Goal: Task Accomplishment & Management: Manage account settings

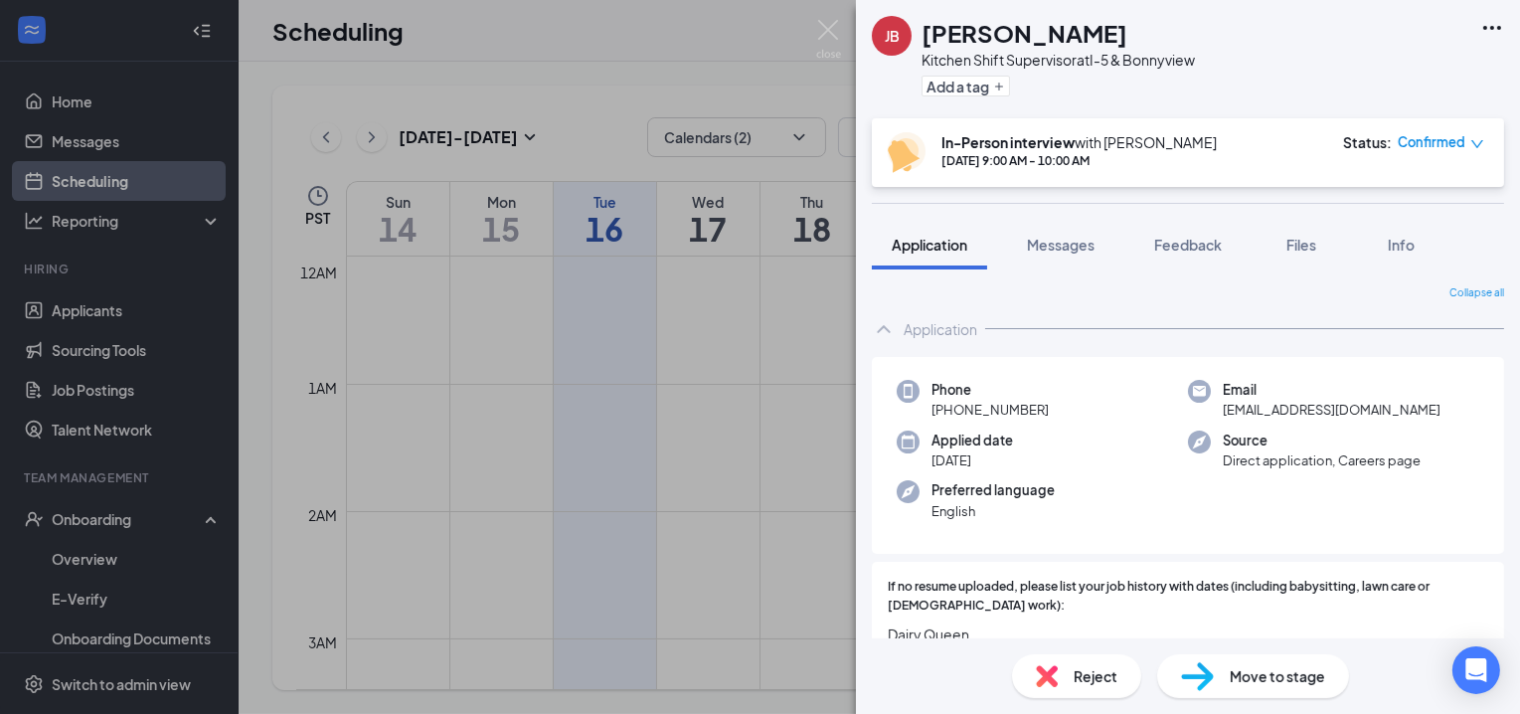
scroll to position [1739, 0]
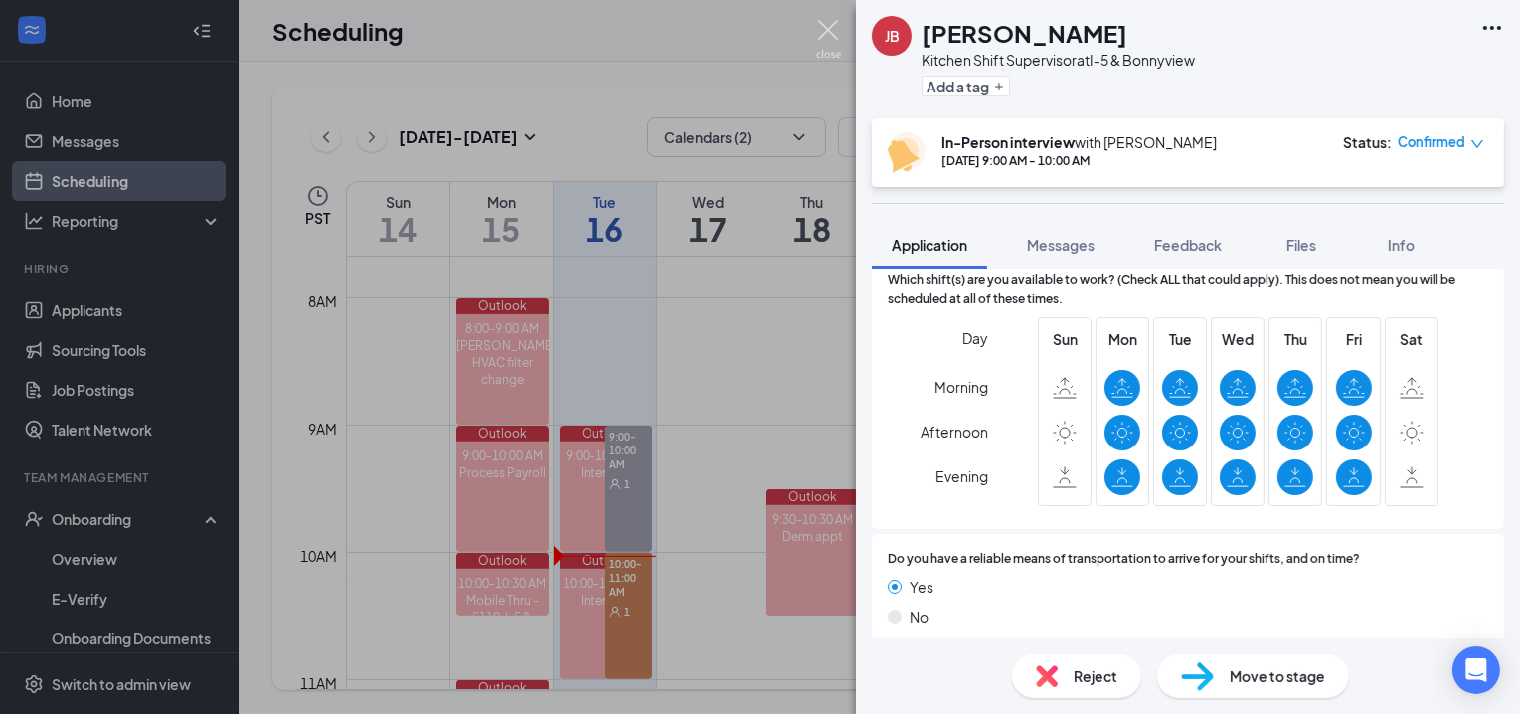
click at [831, 27] on img at bounding box center [828, 39] width 25 height 39
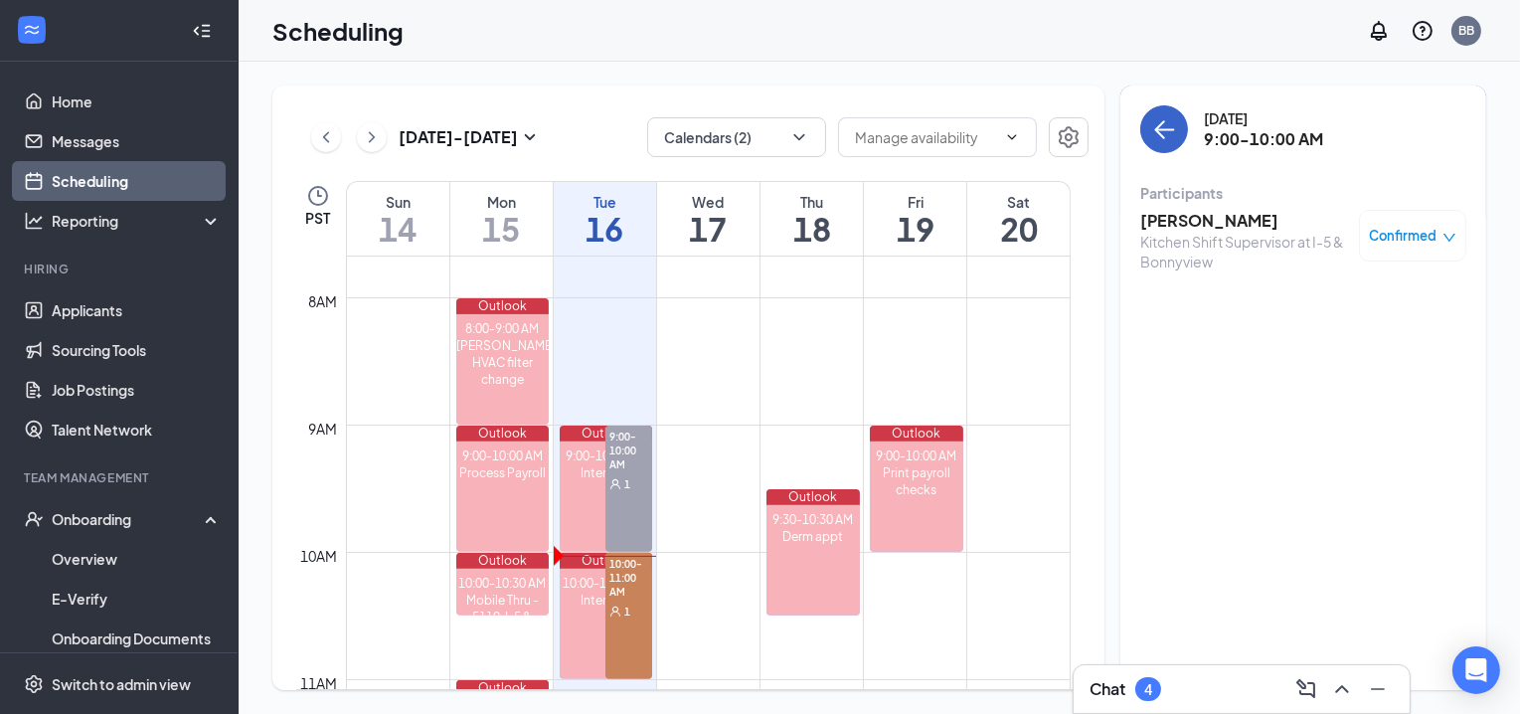
click at [1163, 120] on icon "ArrowLeft" at bounding box center [1164, 129] width 24 height 24
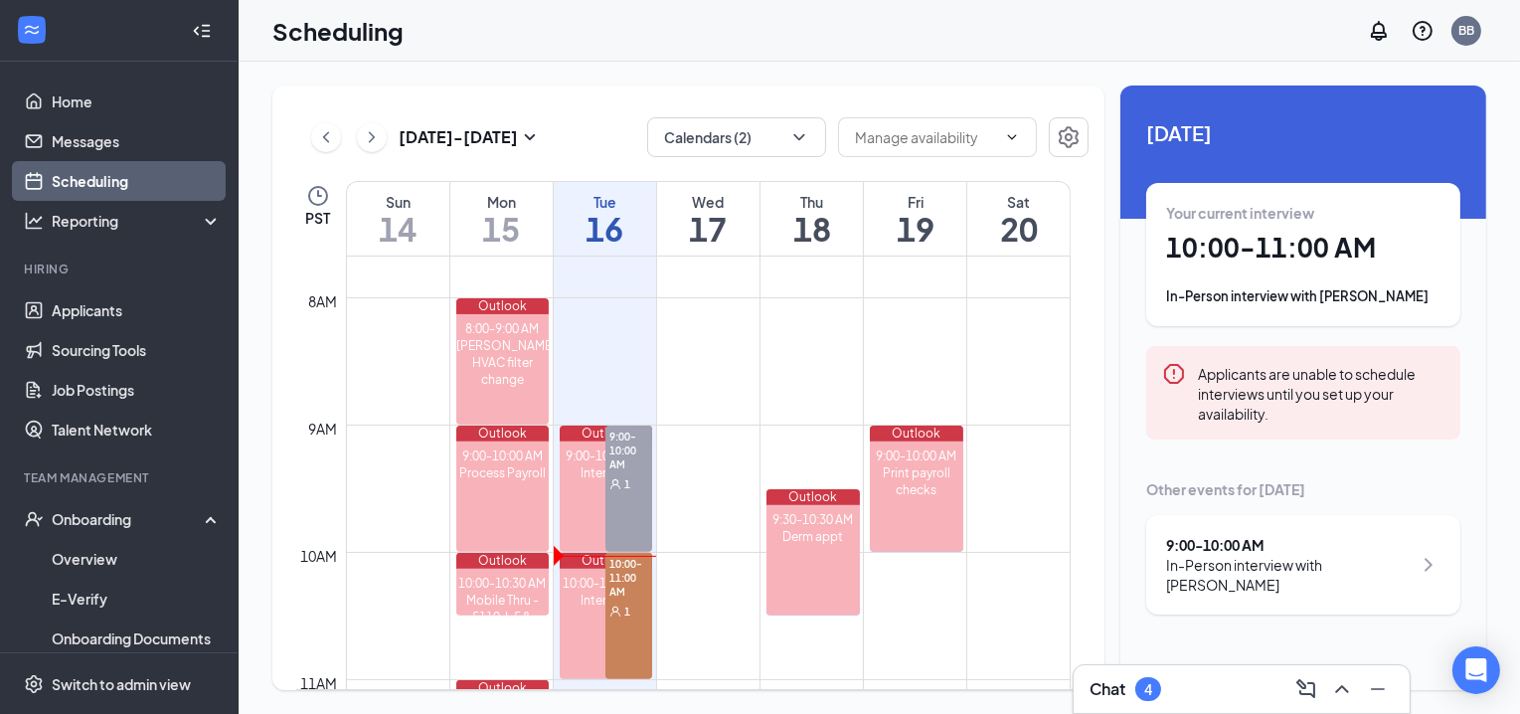
click at [1335, 296] on div "In-Person interview with [PERSON_NAME]" at bounding box center [1303, 296] width 274 height 20
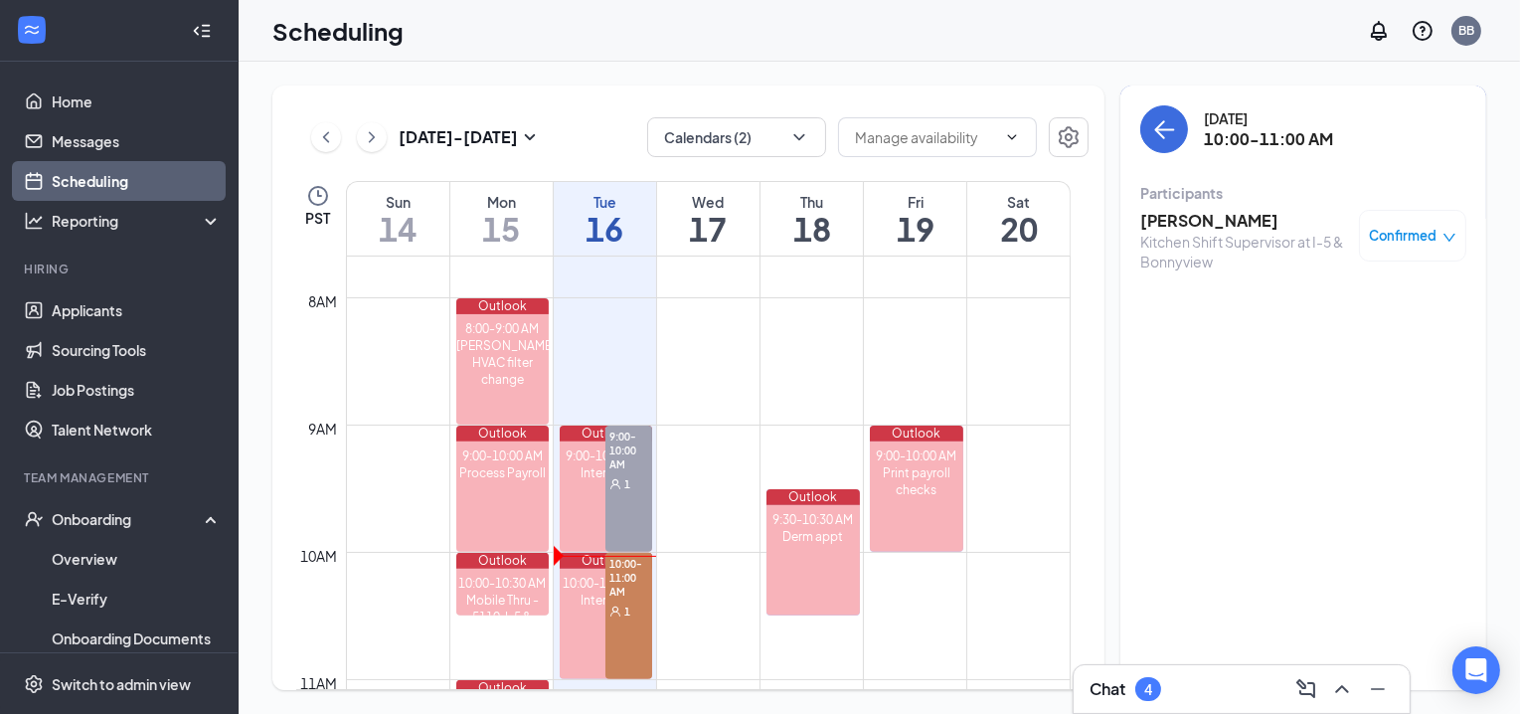
click at [1219, 215] on h3 "[PERSON_NAME]" at bounding box center [1244, 221] width 209 height 22
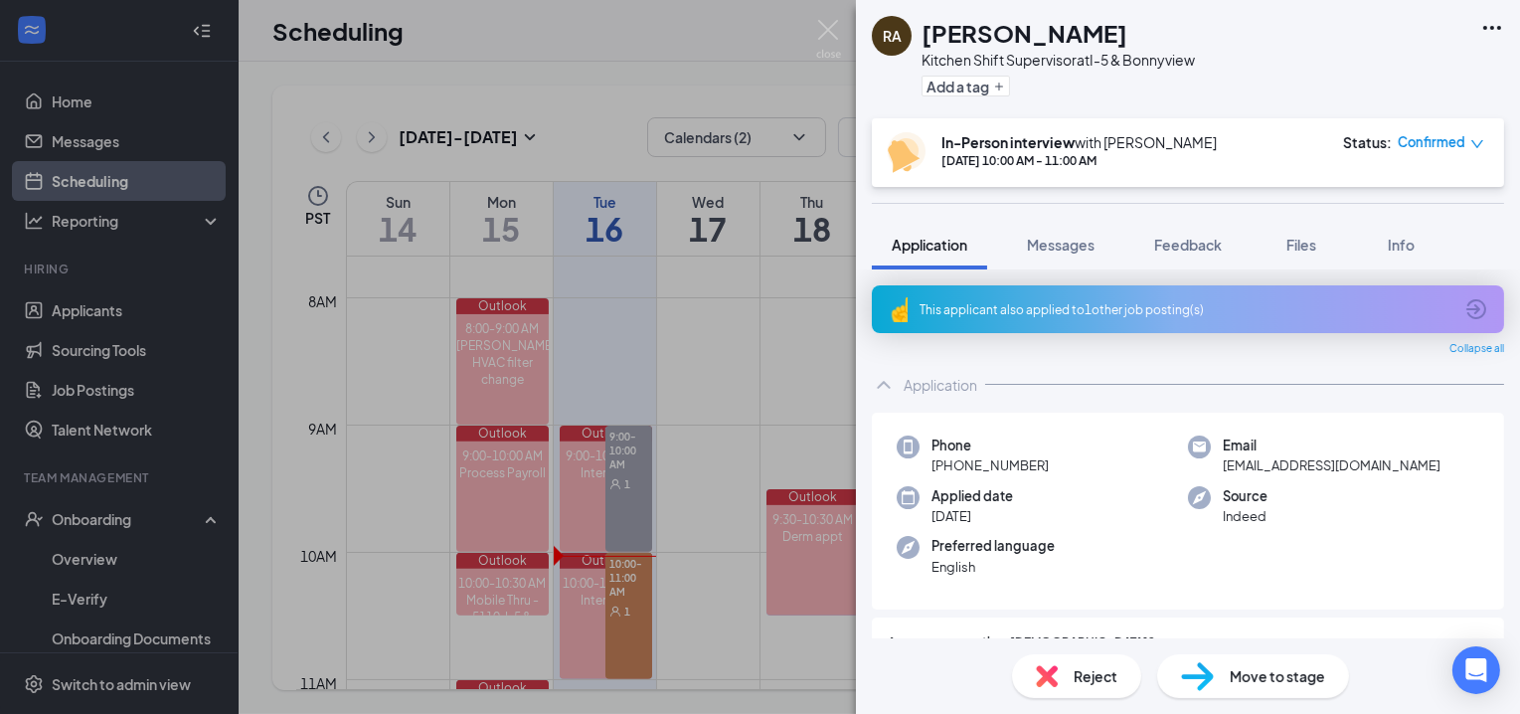
click at [1073, 316] on div "This applicant also applied to 1 other job posting(s)" at bounding box center [1185, 309] width 533 height 17
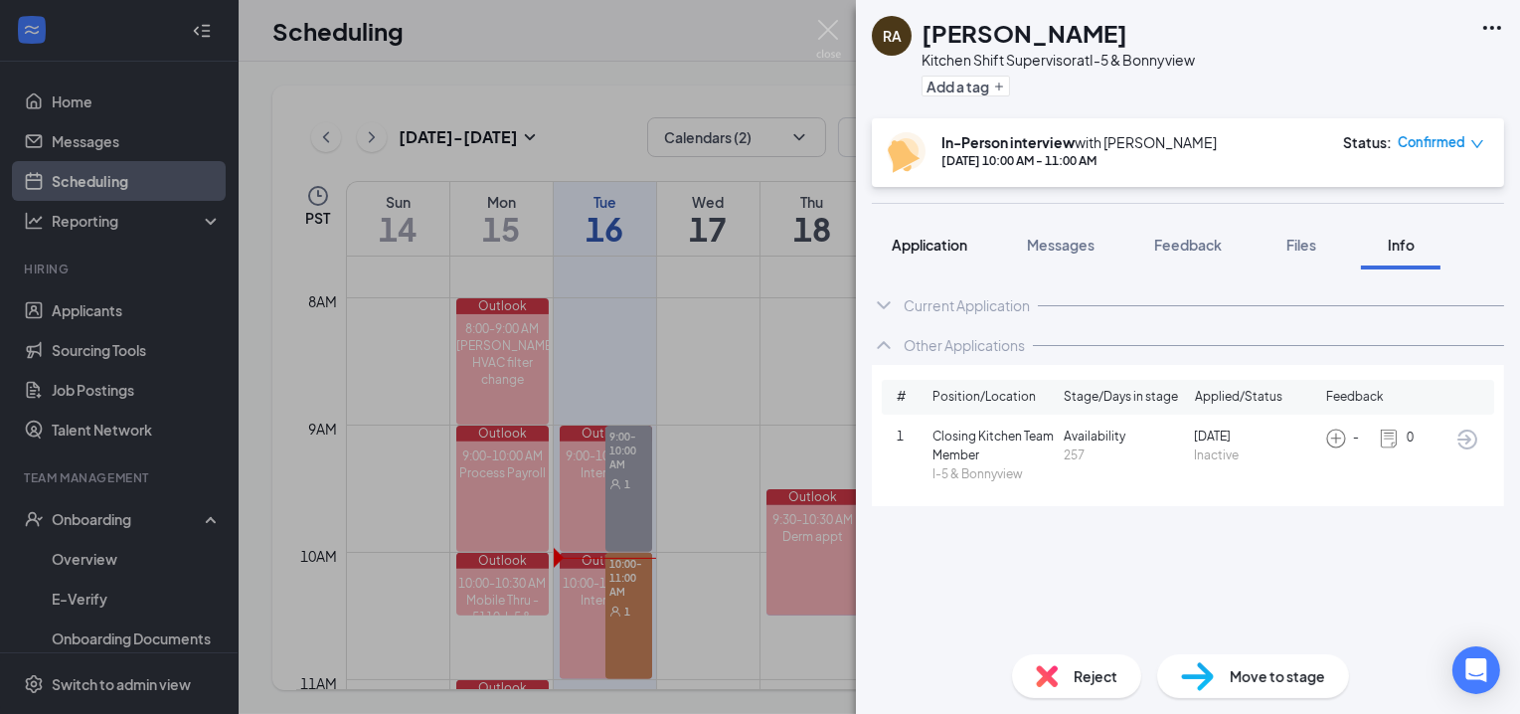
click at [952, 246] on span "Application" at bounding box center [930, 245] width 76 height 18
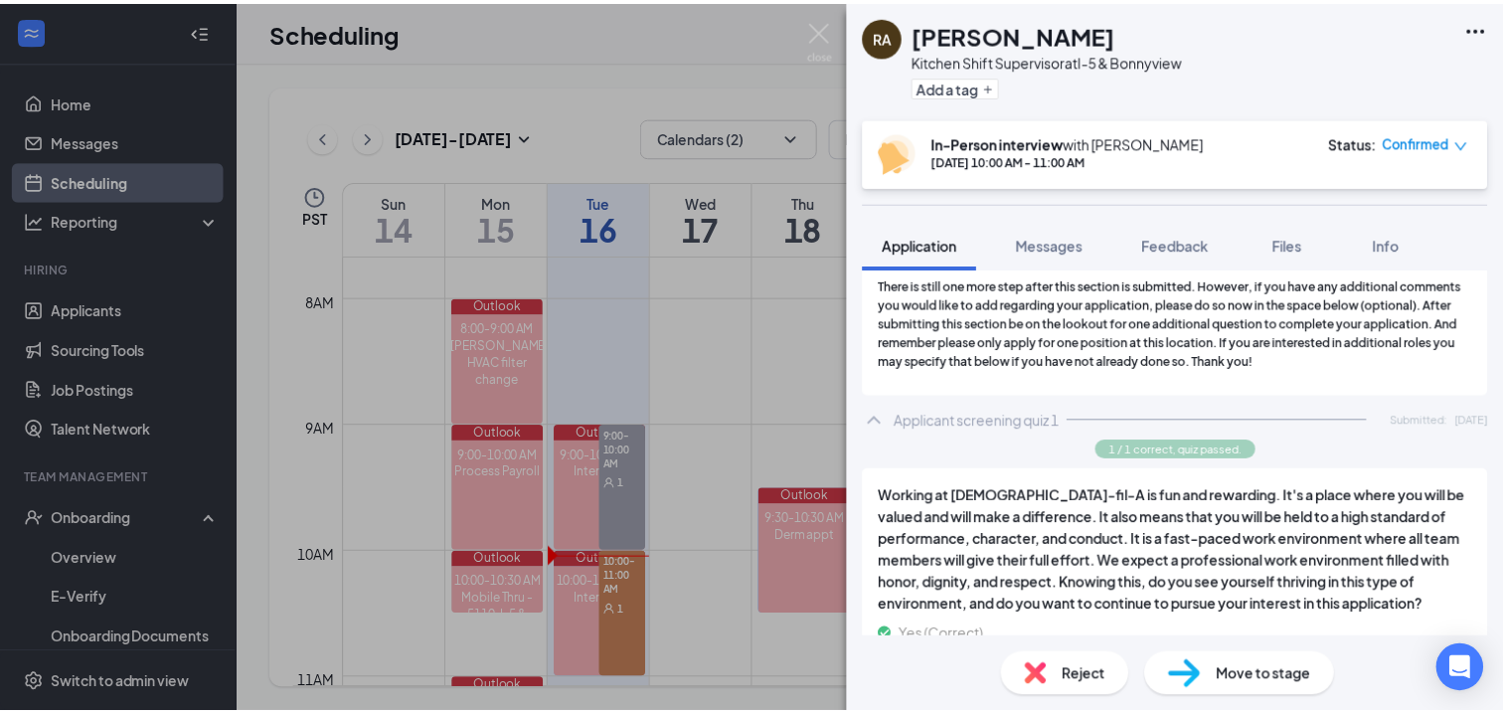
scroll to position [2382, 0]
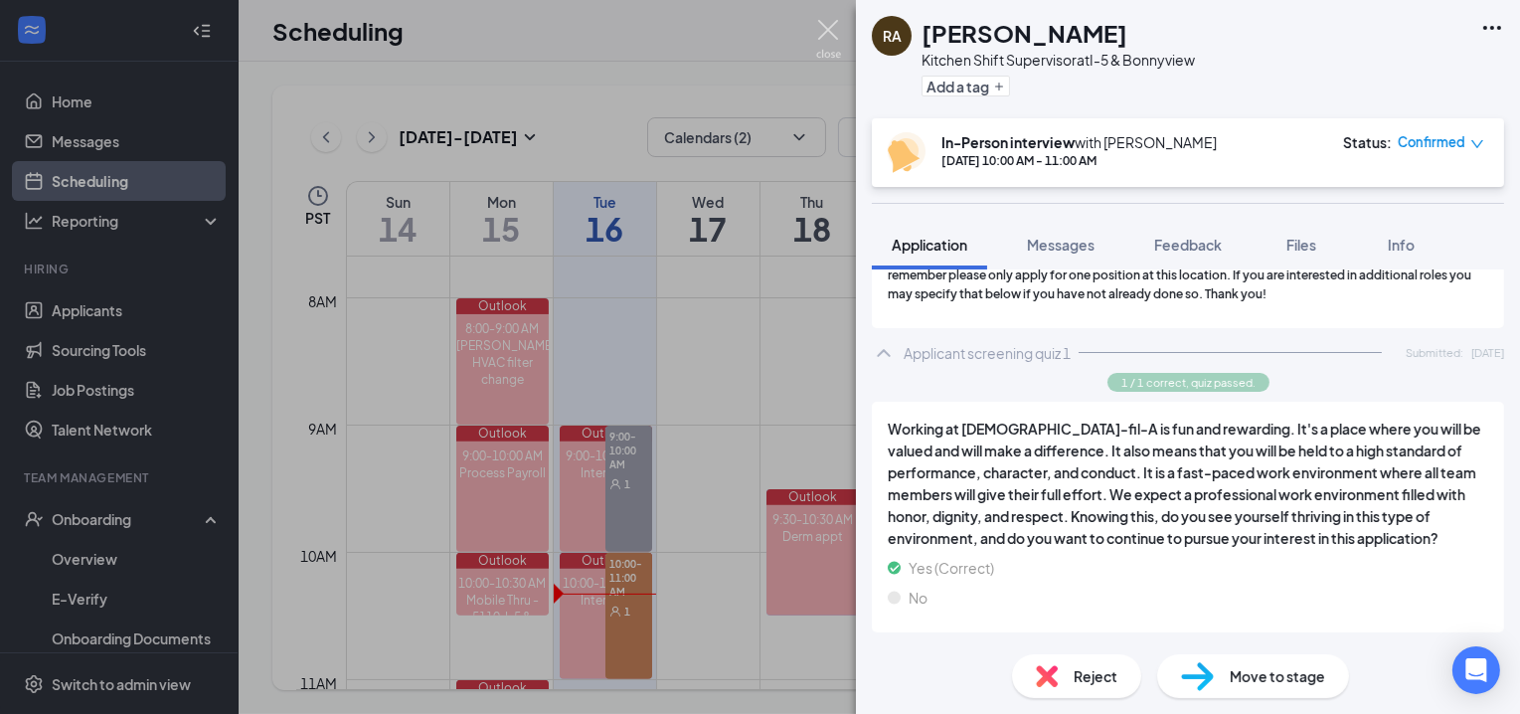
click at [838, 36] on img at bounding box center [828, 39] width 25 height 39
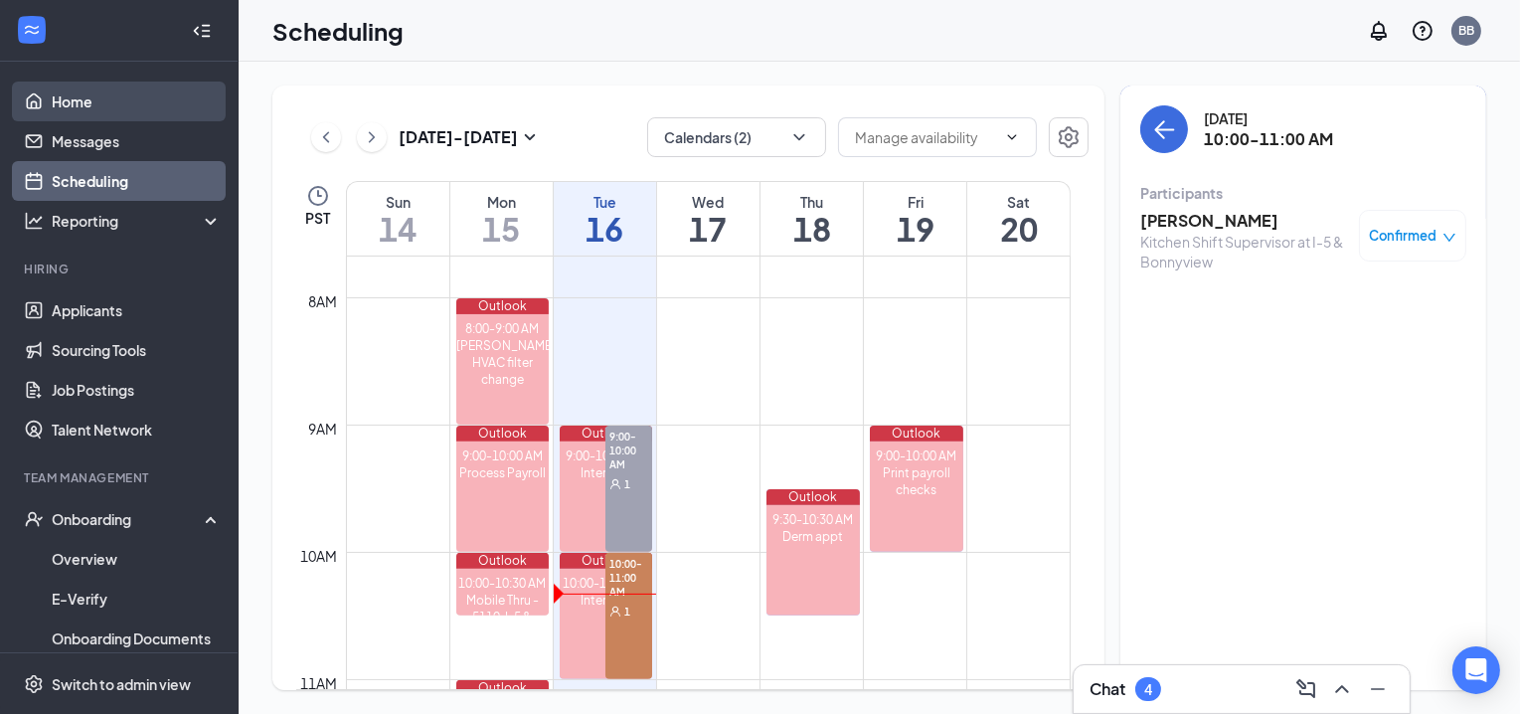
click at [92, 112] on link "Home" at bounding box center [137, 102] width 170 height 40
